Goal: Task Accomplishment & Management: Manage account settings

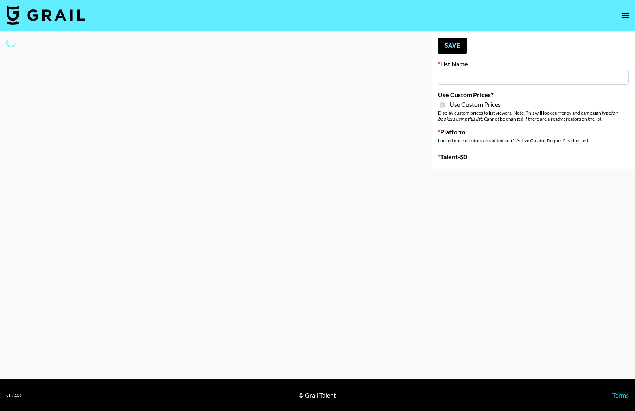
type input "[PERSON_NAME] AI"
checkbox input "true"
select select "Brand"
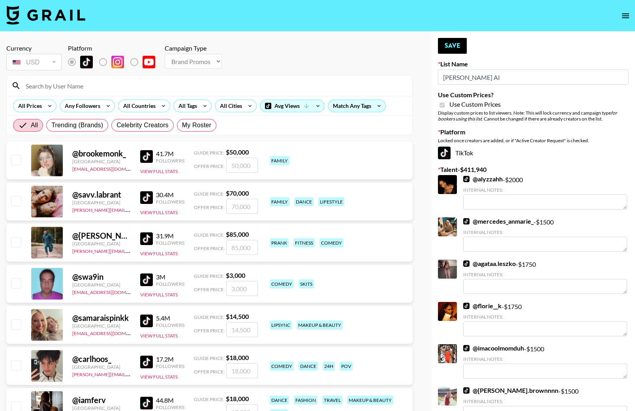
click at [68, 83] on input at bounding box center [214, 85] width 387 height 13
type input "grandad"
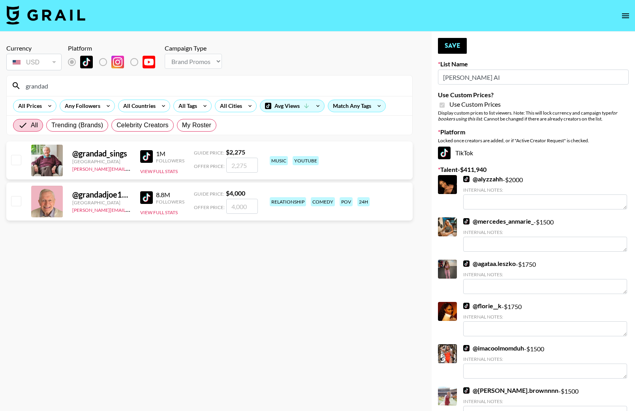
click at [16, 161] on input "checkbox" at bounding box center [15, 159] width 9 height 9
checkbox input "true"
type input "2275"
drag, startPoint x: 249, startPoint y: 166, endPoint x: 238, endPoint y: 168, distance: 10.8
click at [229, 165] on input "2275" at bounding box center [242, 165] width 32 height 15
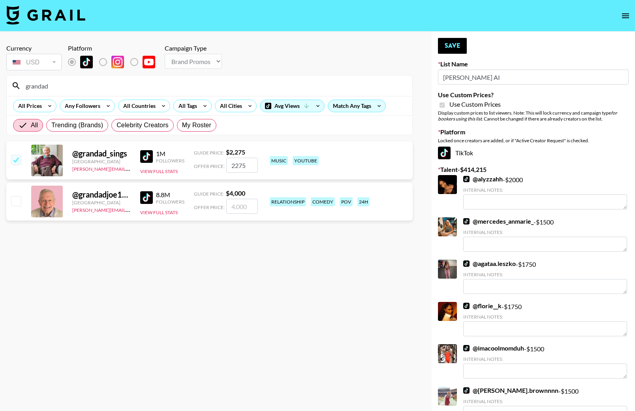
click at [272, 176] on div "@ grandad_sings [GEOGRAPHIC_DATA] [PERSON_NAME][EMAIL_ADDRESS][PERSON_NAME][DOM…" at bounding box center [209, 160] width 406 height 38
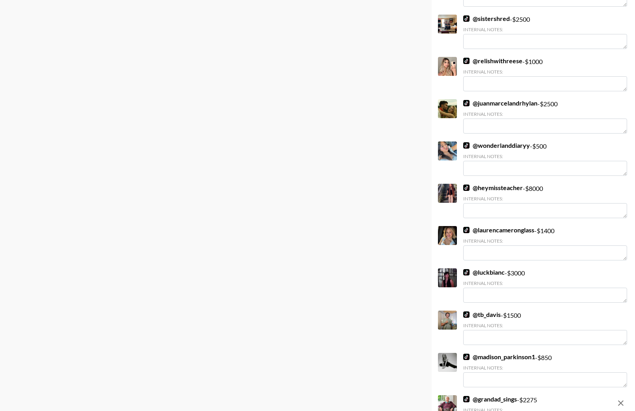
scroll to position [6773, 0]
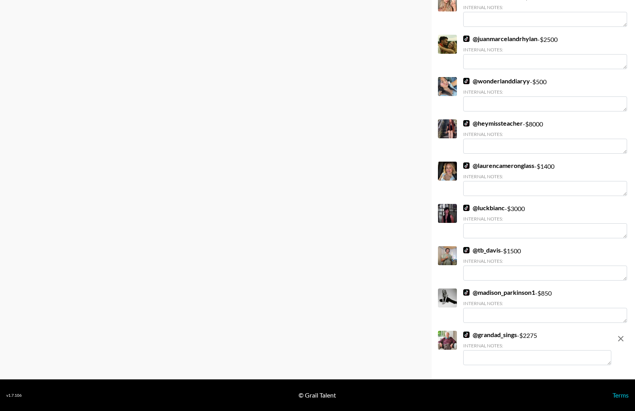
click at [490, 358] on textarea at bounding box center [537, 357] width 148 height 15
type textarea "I"
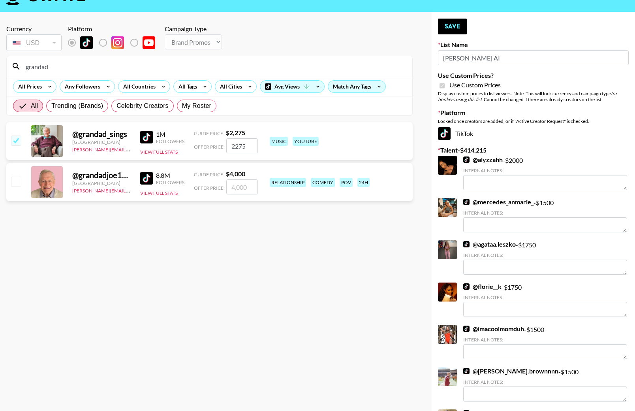
scroll to position [21, 0]
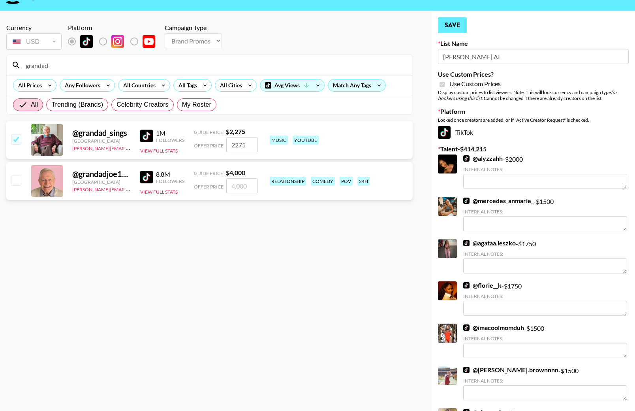
type textarea "This would be soooooo funny!"
click at [449, 24] on button "Save" at bounding box center [452, 25] width 29 height 16
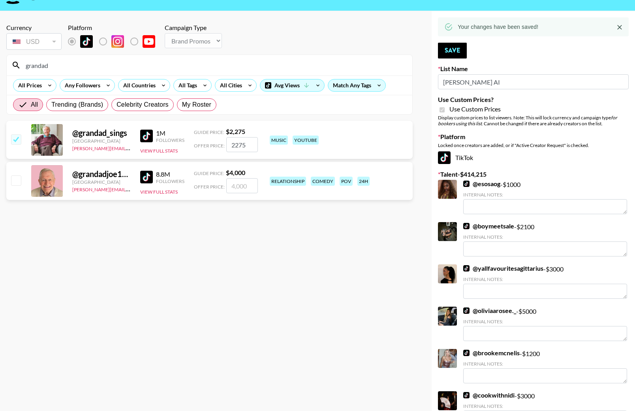
click at [16, 139] on input "checkbox" at bounding box center [15, 138] width 9 height 9
checkbox input "false"
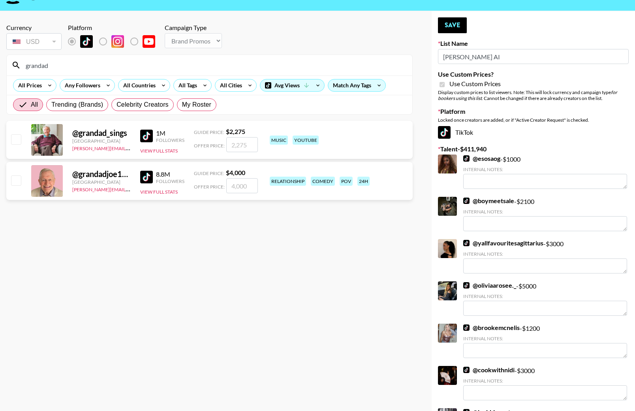
scroll to position [20, 0]
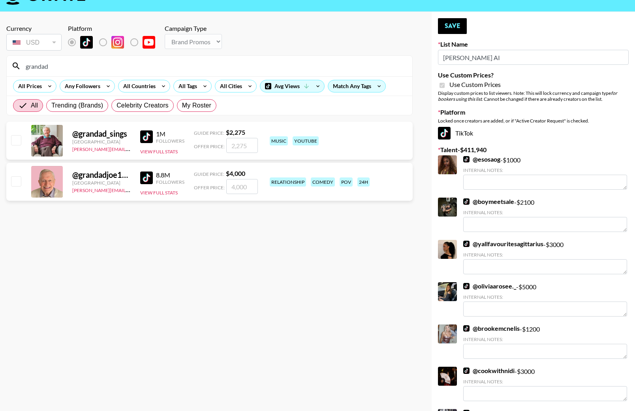
drag, startPoint x: 49, startPoint y: 65, endPoint x: 14, endPoint y: 64, distance: 35.5
click at [14, 64] on div "grandad" at bounding box center [209, 66] width 405 height 21
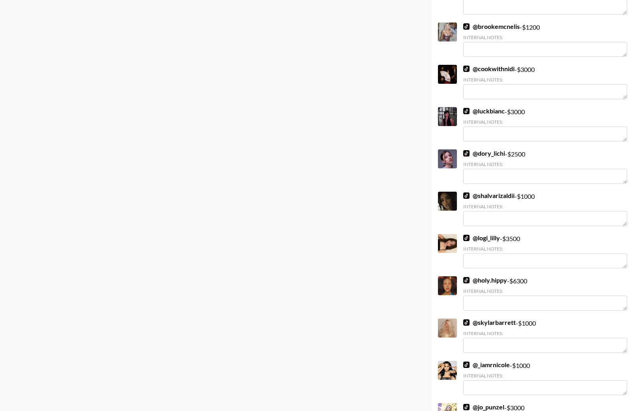
scroll to position [0, 0]
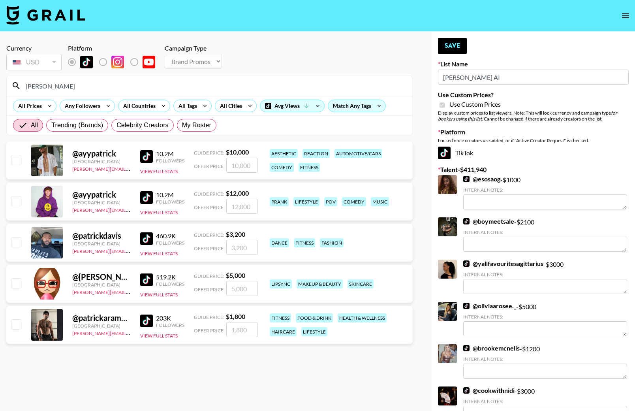
type input "[PERSON_NAME]"
click at [17, 242] on input "checkbox" at bounding box center [15, 241] width 9 height 9
checkbox input "true"
drag, startPoint x: 247, startPoint y: 248, endPoint x: 237, endPoint y: 248, distance: 9.9
click at [230, 248] on input "3200" at bounding box center [242, 247] width 32 height 15
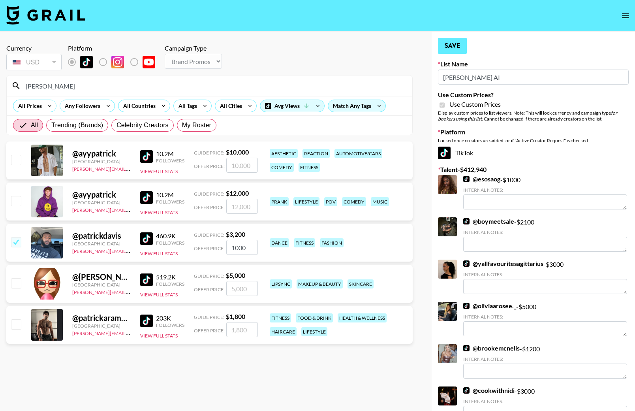
type input "1000"
click at [451, 45] on button "Save" at bounding box center [452, 46] width 29 height 16
checkbox input "true"
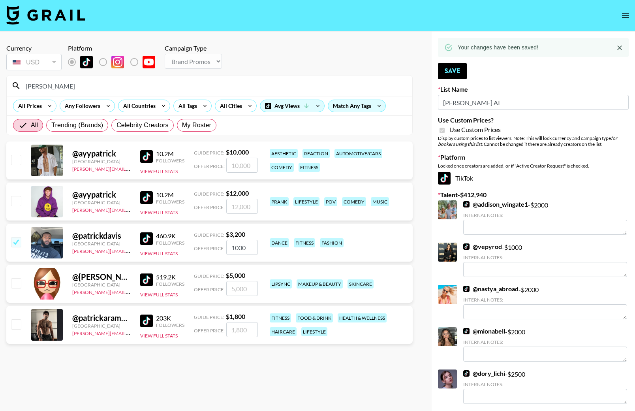
drag, startPoint x: 46, startPoint y: 88, endPoint x: 107, endPoint y: 85, distance: 60.9
click at [25, 87] on input "[PERSON_NAME]" at bounding box center [214, 85] width 387 height 13
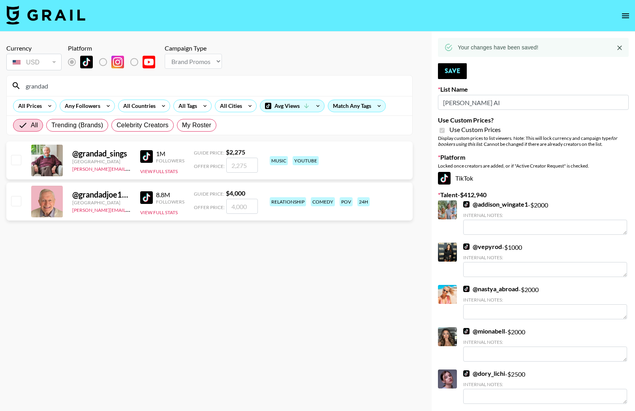
type input "grandad"
click at [122, 194] on div "@ grandadjoe1933" at bounding box center [101, 195] width 58 height 10
